Goal: Find specific page/section: Find specific page/section

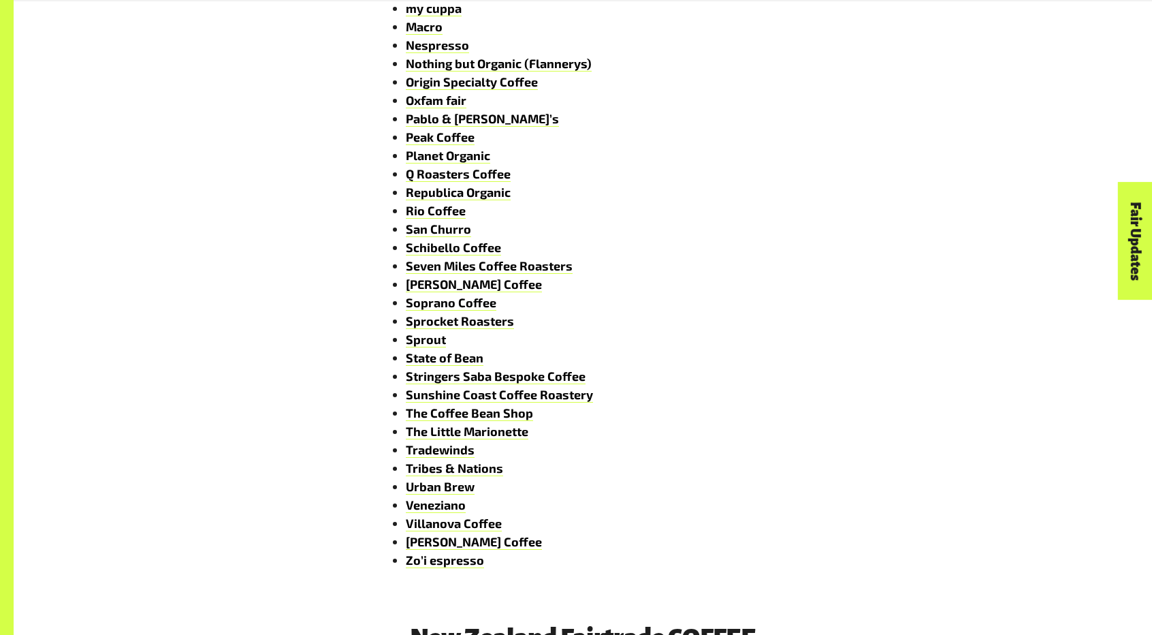
scroll to position [1590, 0]
click at [474, 398] on link "Sunshine Coast Coffee Roastery" at bounding box center [499, 394] width 187 height 16
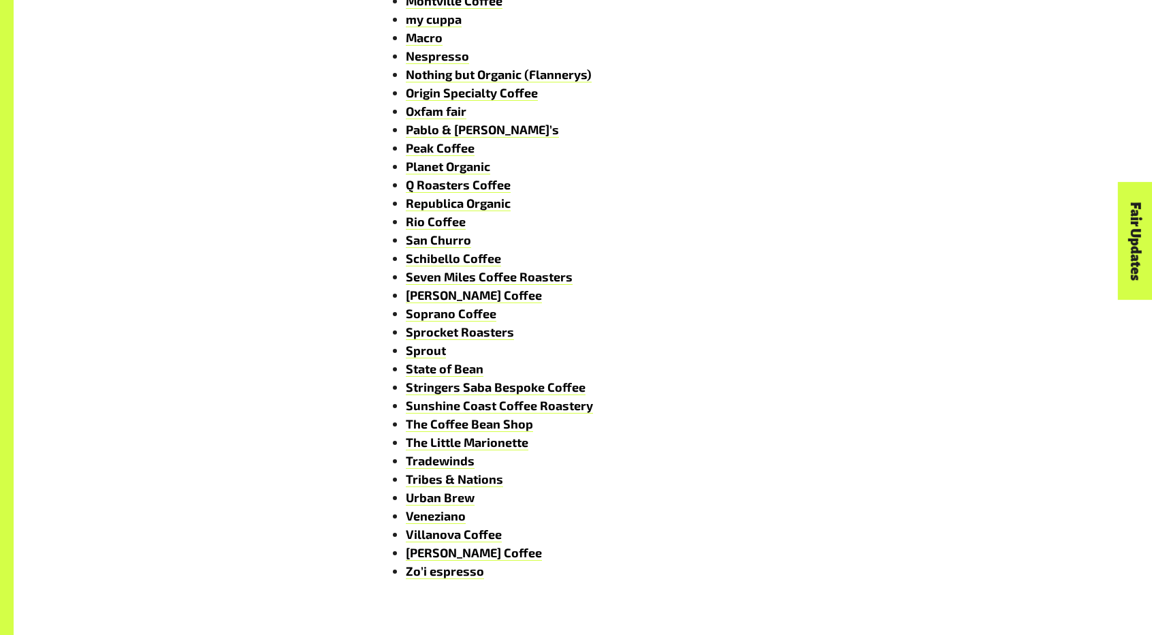
scroll to position [1590, 0]
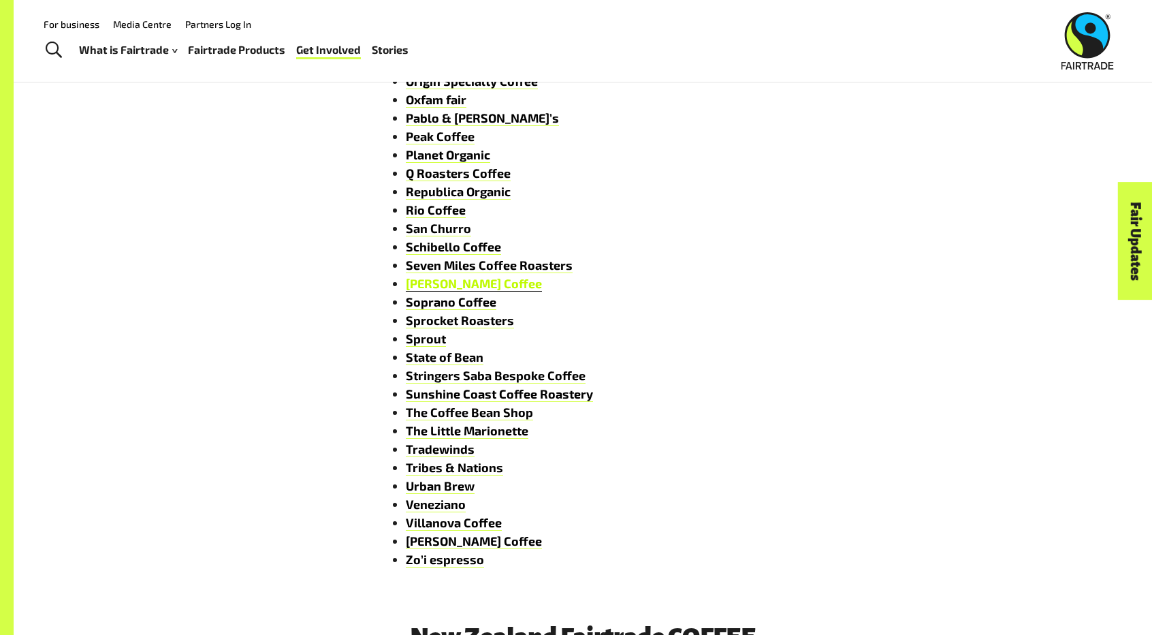
click at [446, 288] on link "[PERSON_NAME] Coffee" at bounding box center [474, 284] width 136 height 16
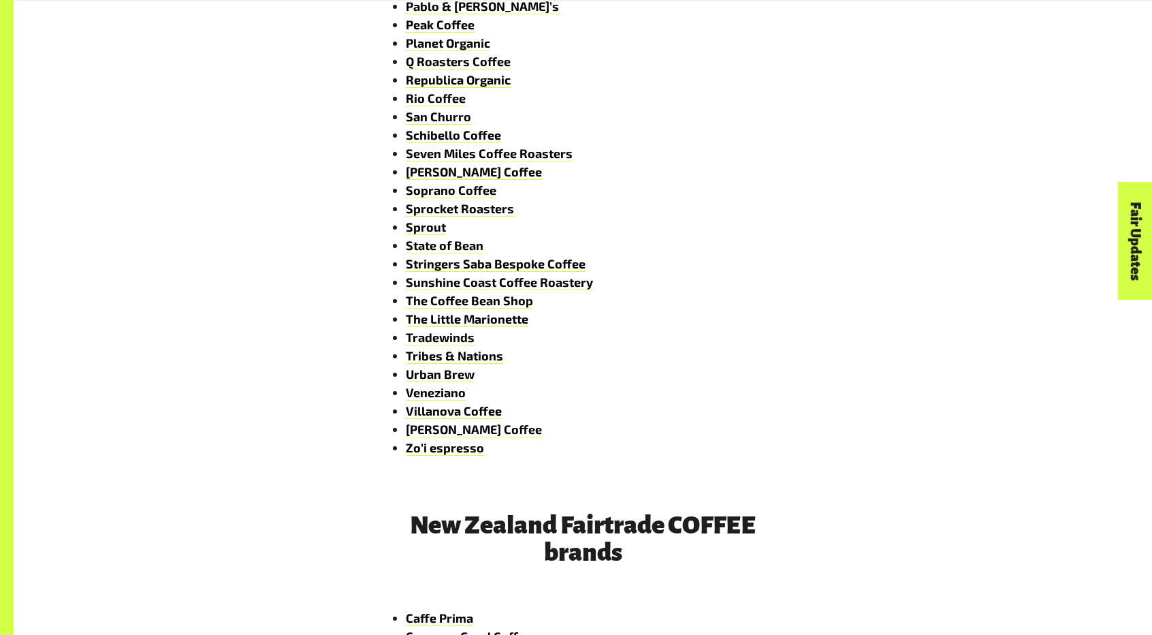
scroll to position [1703, 0]
